Goal: Task Accomplishment & Management: Manage account settings

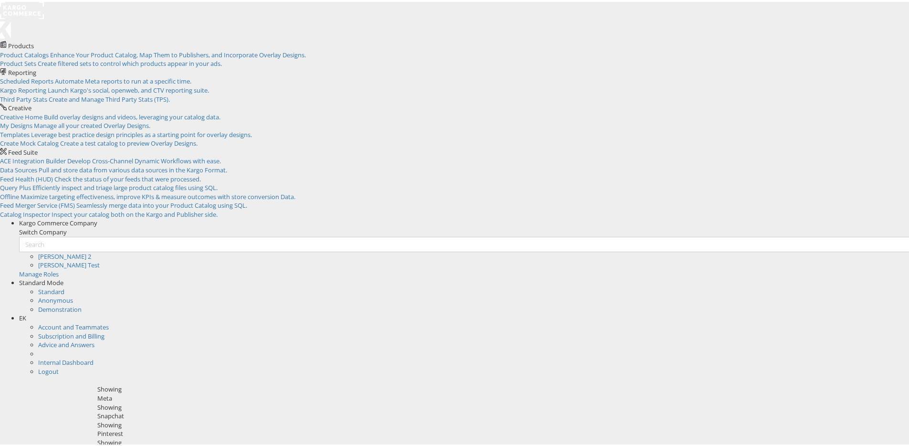
scroll to position [58, 0]
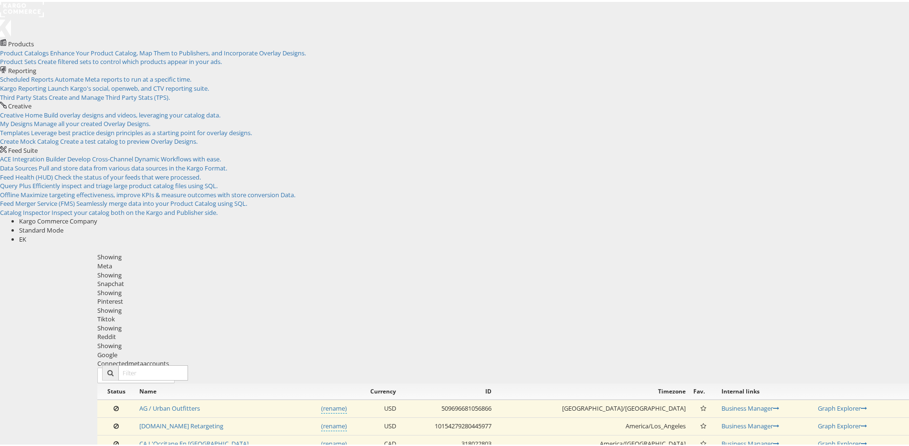
scroll to position [0, 0]
click at [175, 367] on button "Connect meta Accounts" at bounding box center [135, 375] width 77 height 16
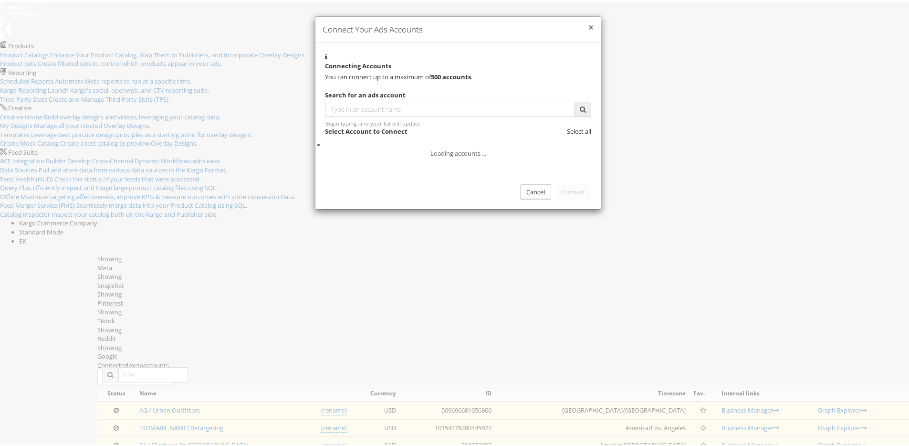
click at [588, 31] on button "×" at bounding box center [590, 26] width 5 height 10
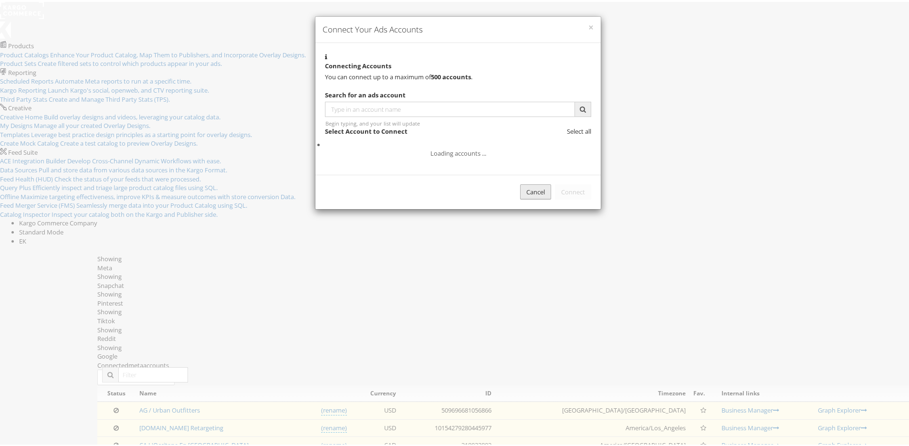
click at [526, 198] on div "Cancel" at bounding box center [535, 190] width 31 height 16
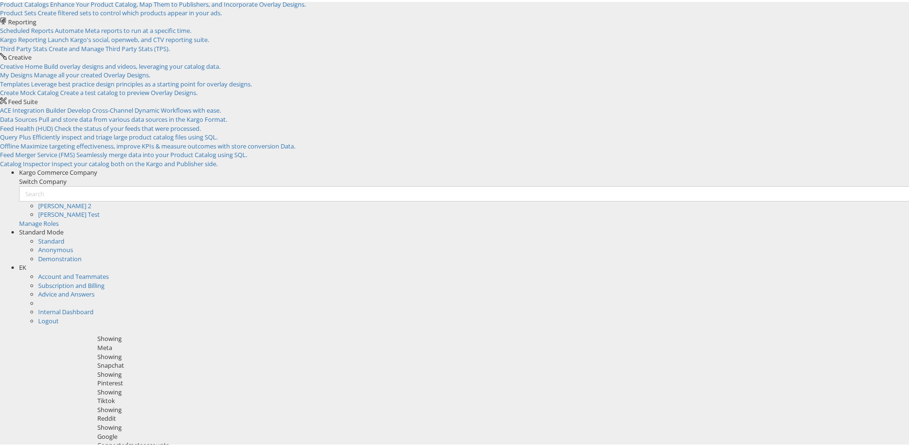
scroll to position [58, 0]
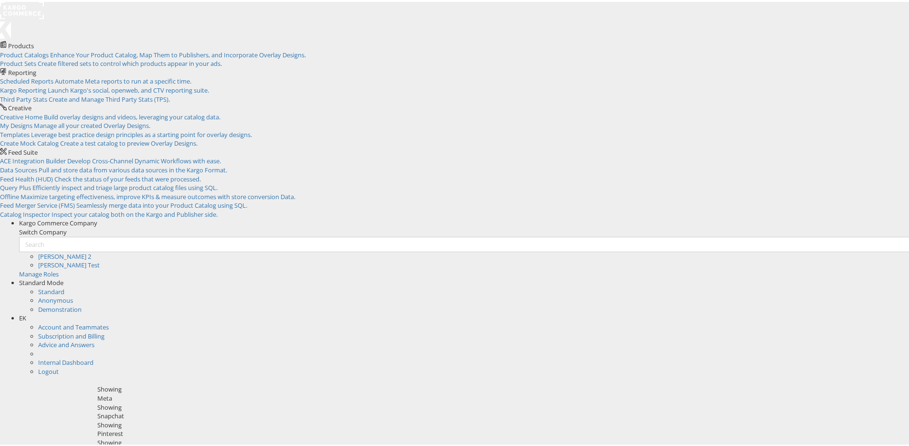
click at [894, 312] on div "EK" at bounding box center [467, 316] width 897 height 9
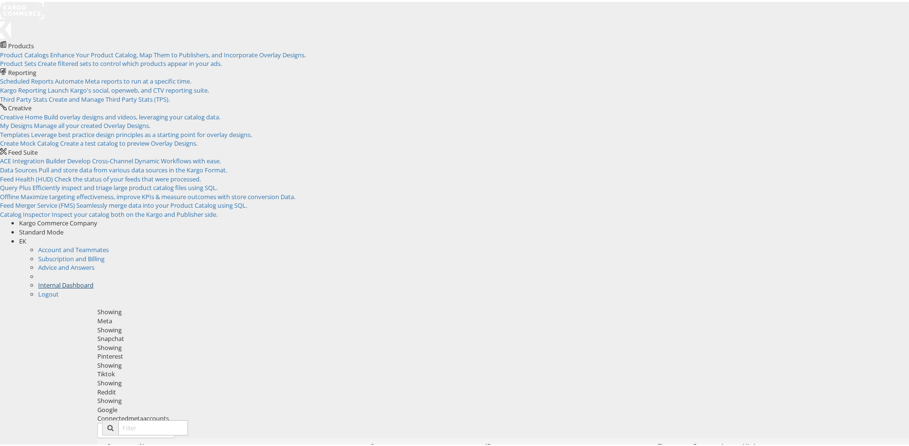
click at [94, 279] on link "Internal Dashboard" at bounding box center [65, 283] width 55 height 9
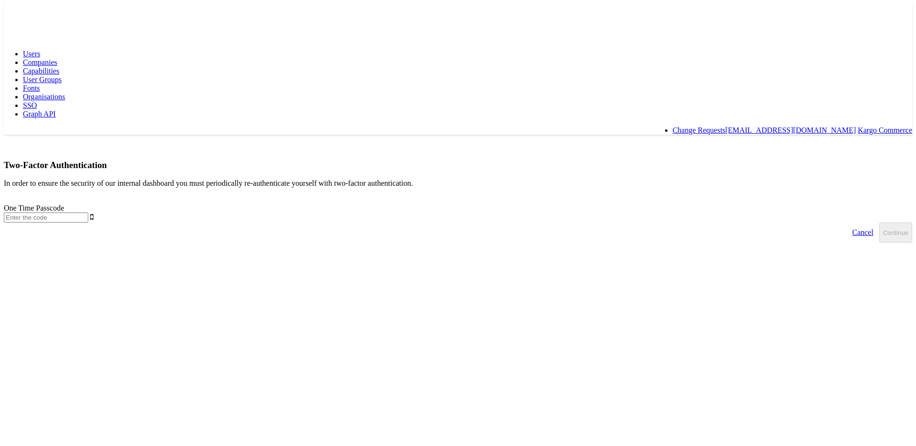
click at [88, 212] on input "text" at bounding box center [46, 217] width 84 height 10
type input "260100"
click at [879, 222] on button "Continue" at bounding box center [895, 232] width 33 height 20
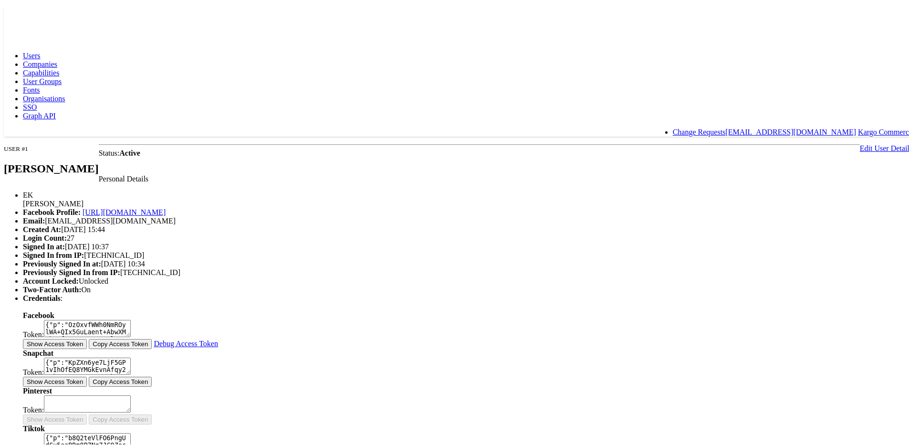
click at [57, 58] on link "Companies" at bounding box center [40, 62] width 34 height 8
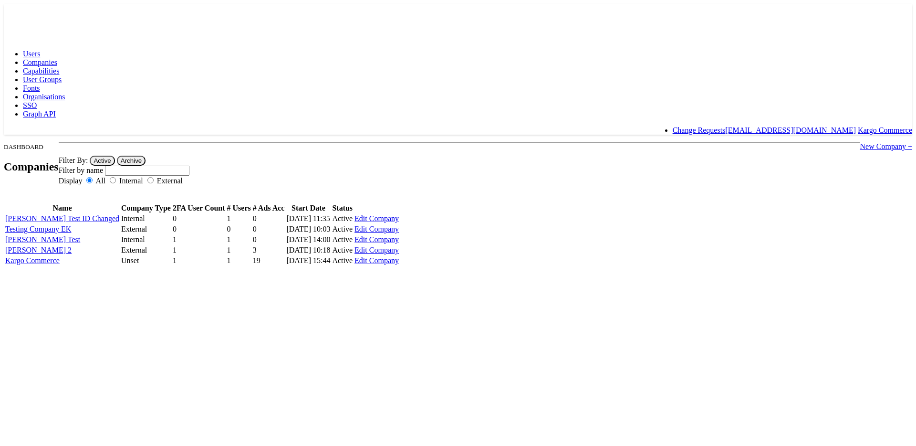
click at [40, 50] on span "Users" at bounding box center [31, 54] width 17 height 8
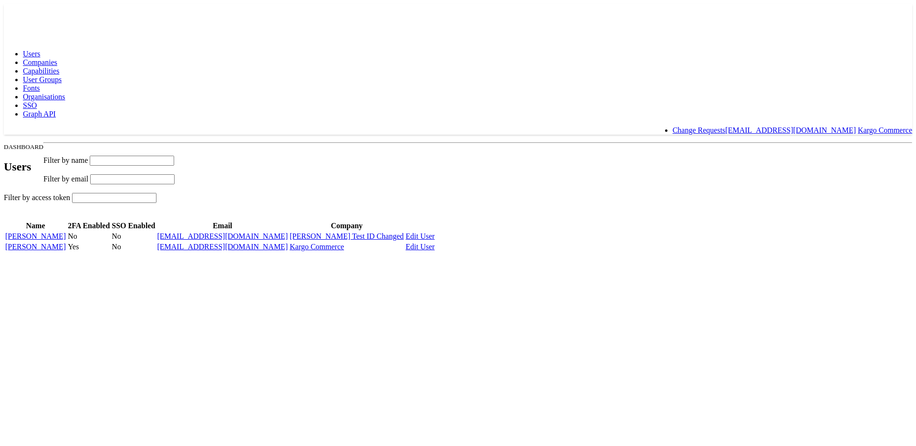
click at [57, 58] on span "Companies" at bounding box center [40, 62] width 34 height 8
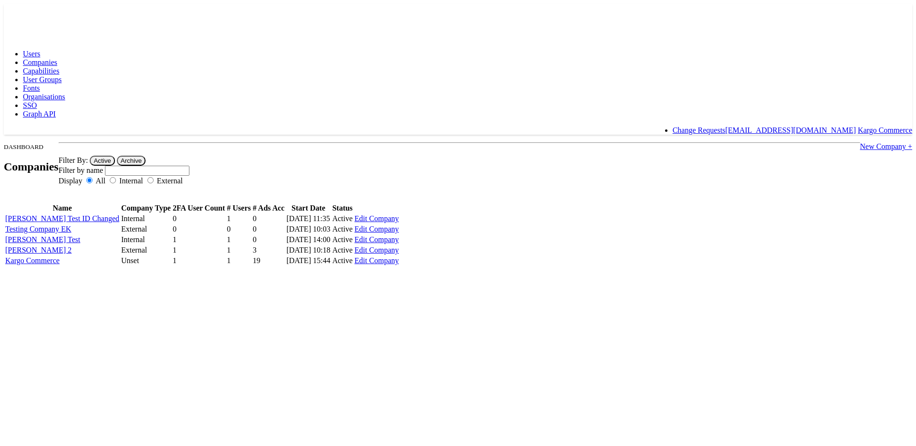
click at [40, 50] on link "Users" at bounding box center [31, 54] width 17 height 8
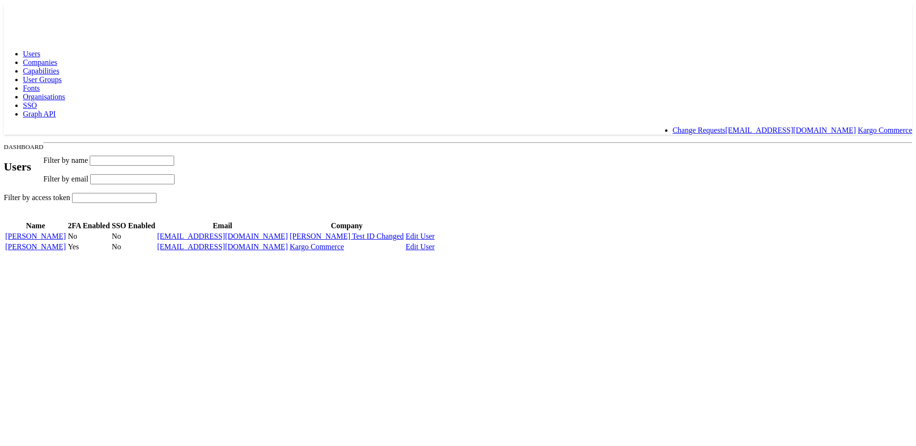
click at [435, 251] on link "Edit User" at bounding box center [420, 246] width 29 height 8
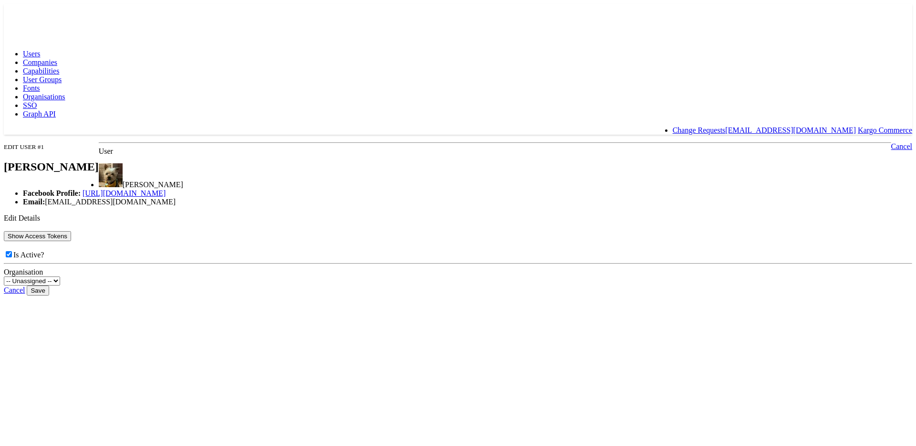
click at [71, 241] on button "Show Access Tokens" at bounding box center [37, 236] width 67 height 10
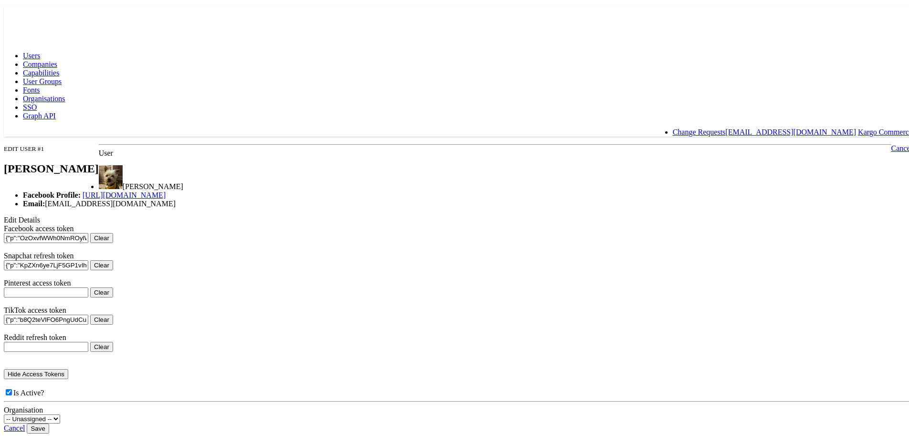
click at [113, 241] on button "Clear" at bounding box center [101, 236] width 23 height 10
click at [49, 421] on input "Save" at bounding box center [38, 426] width 22 height 10
type input "Saving..."
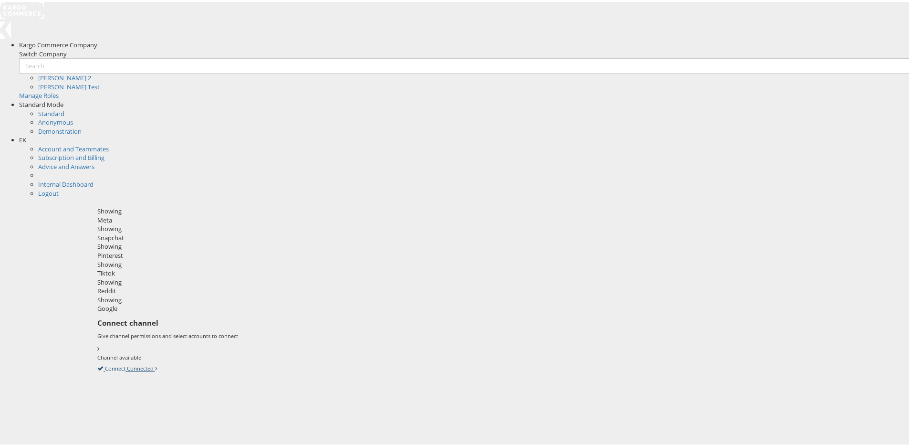
click at [97, 362] on icon at bounding box center [97, 366] width 0 height 9
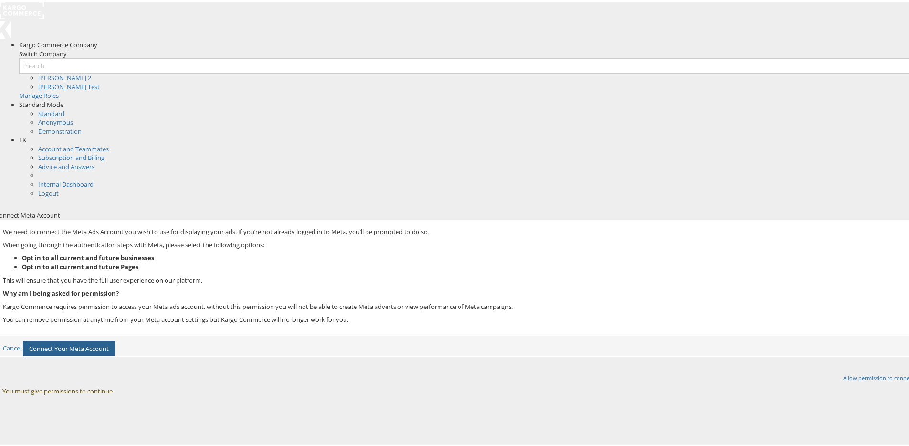
click at [115, 339] on button "Connect Your Meta Account" at bounding box center [69, 347] width 92 height 16
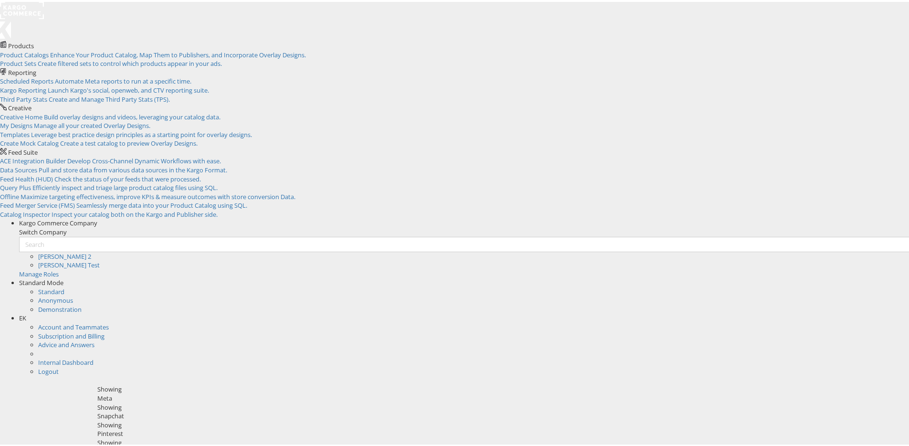
scroll to position [58, 0]
